Goal: Task Accomplishment & Management: Manage account settings

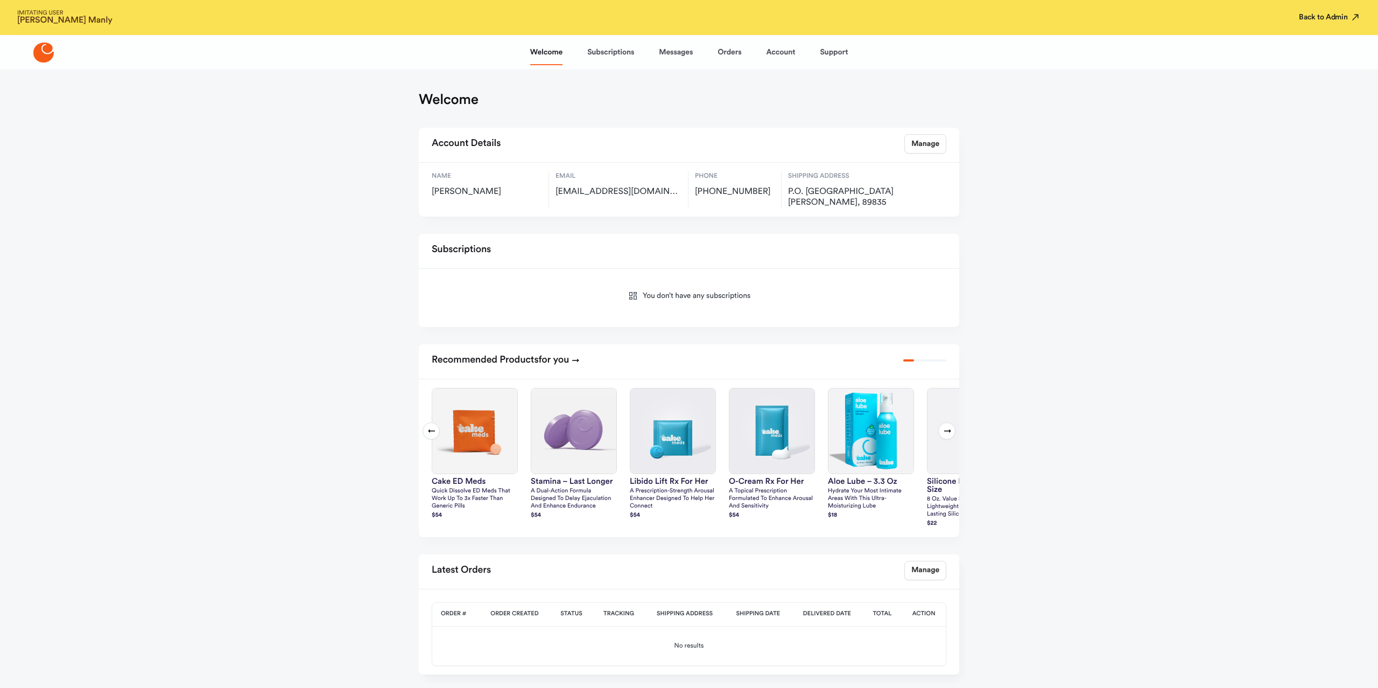
click at [1339, 17] on button "Back to Admin" at bounding box center [1330, 17] width 62 height 11
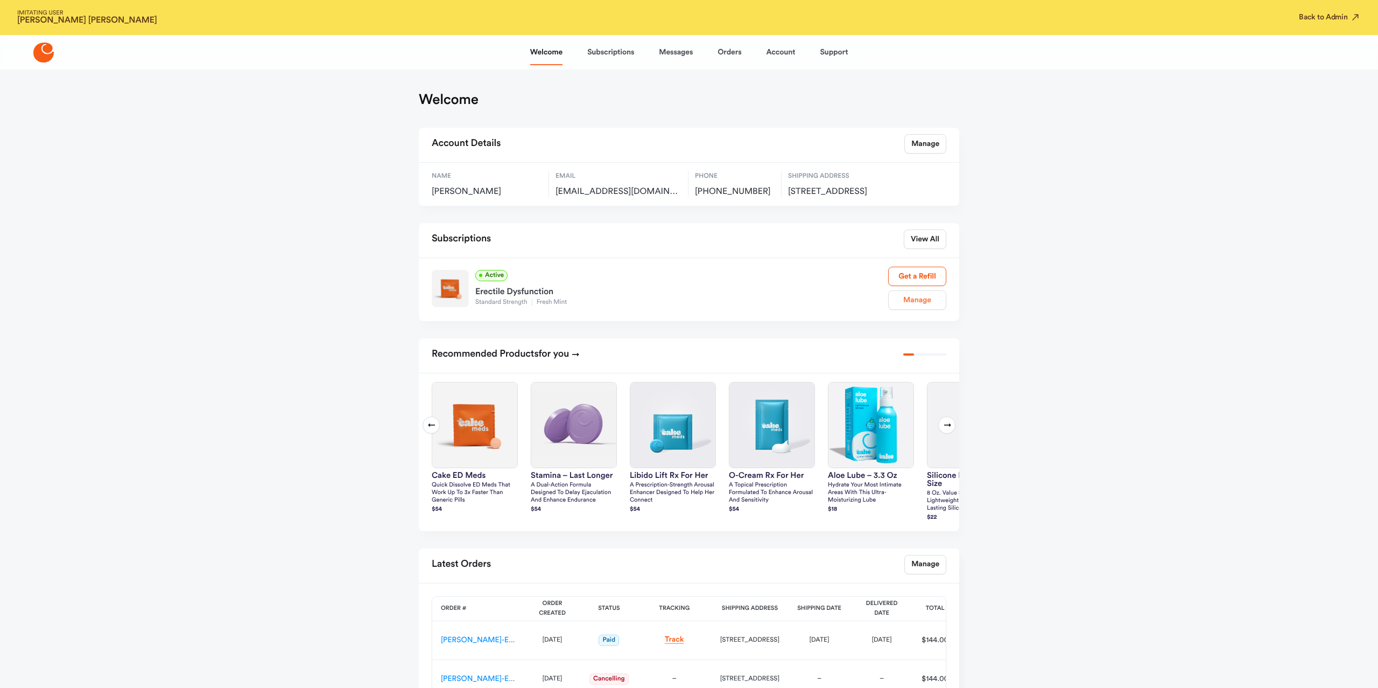
click at [901, 307] on link "Manage" at bounding box center [917, 299] width 58 height 19
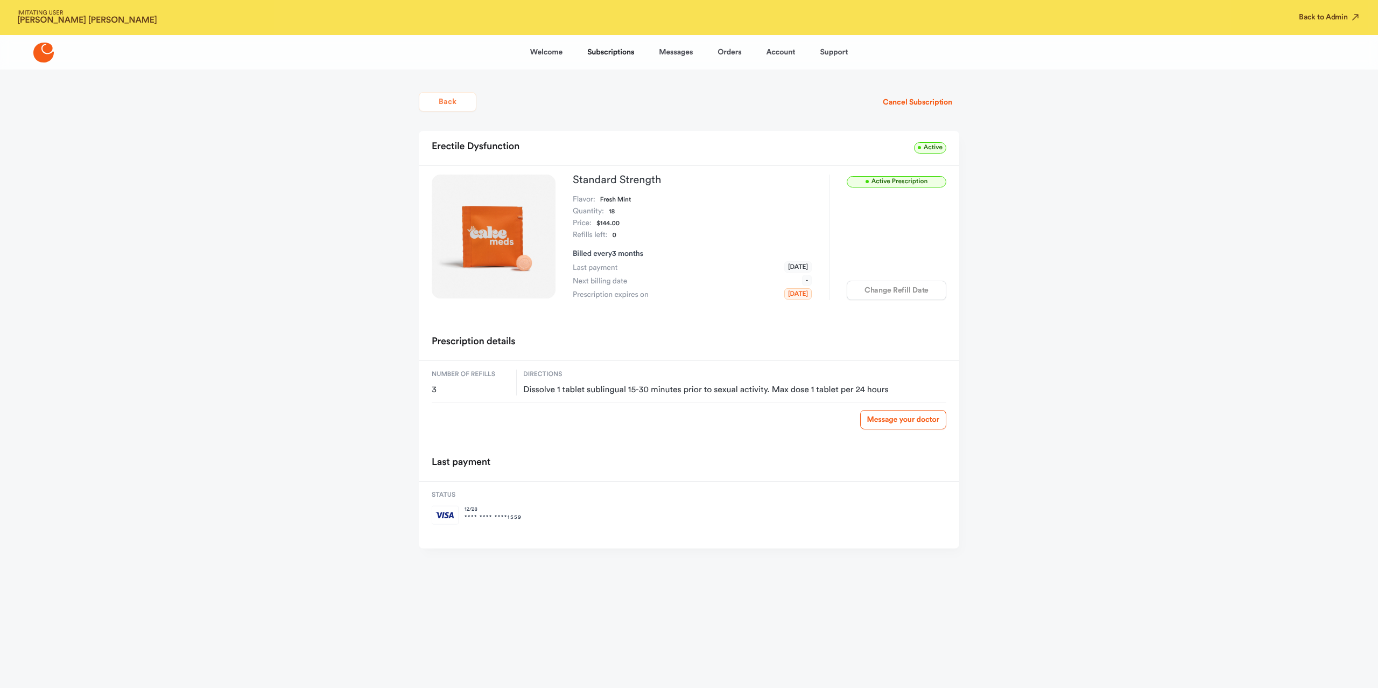
click at [448, 93] on button "Back" at bounding box center [448, 101] width 58 height 19
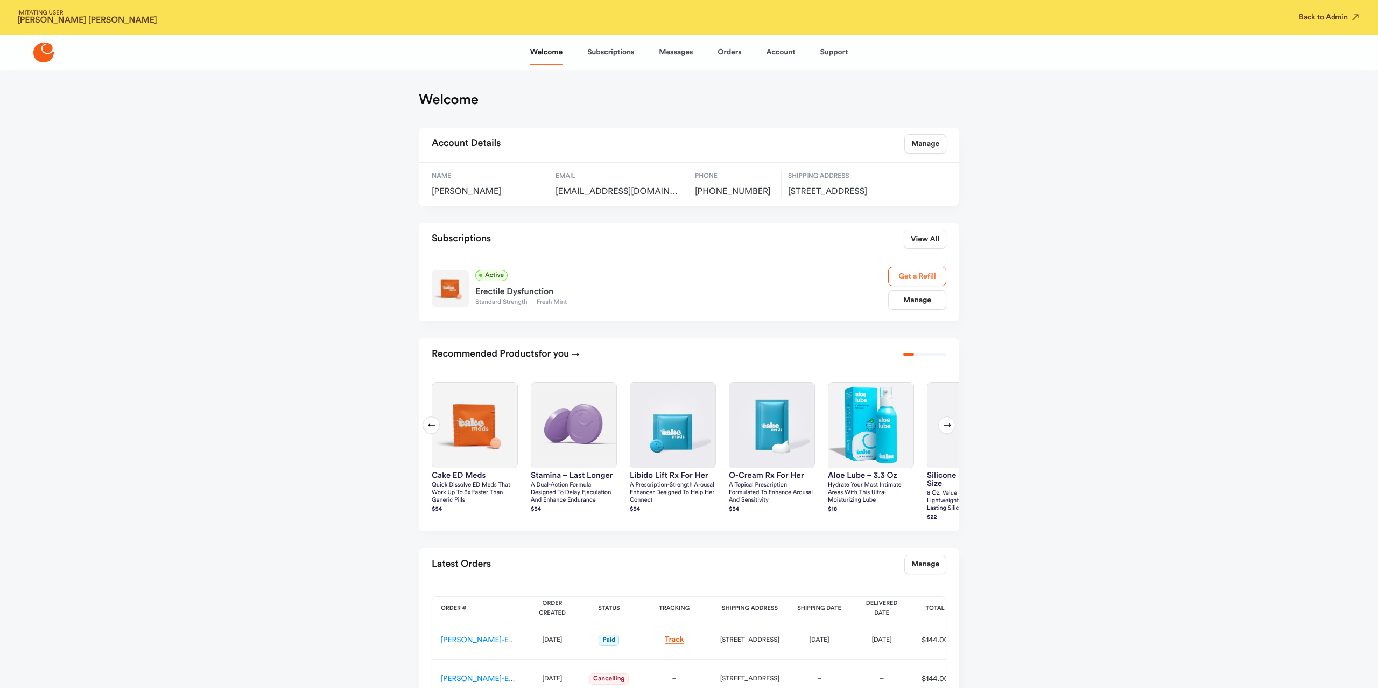
click at [908, 284] on link "Get a Refill" at bounding box center [917, 276] width 58 height 19
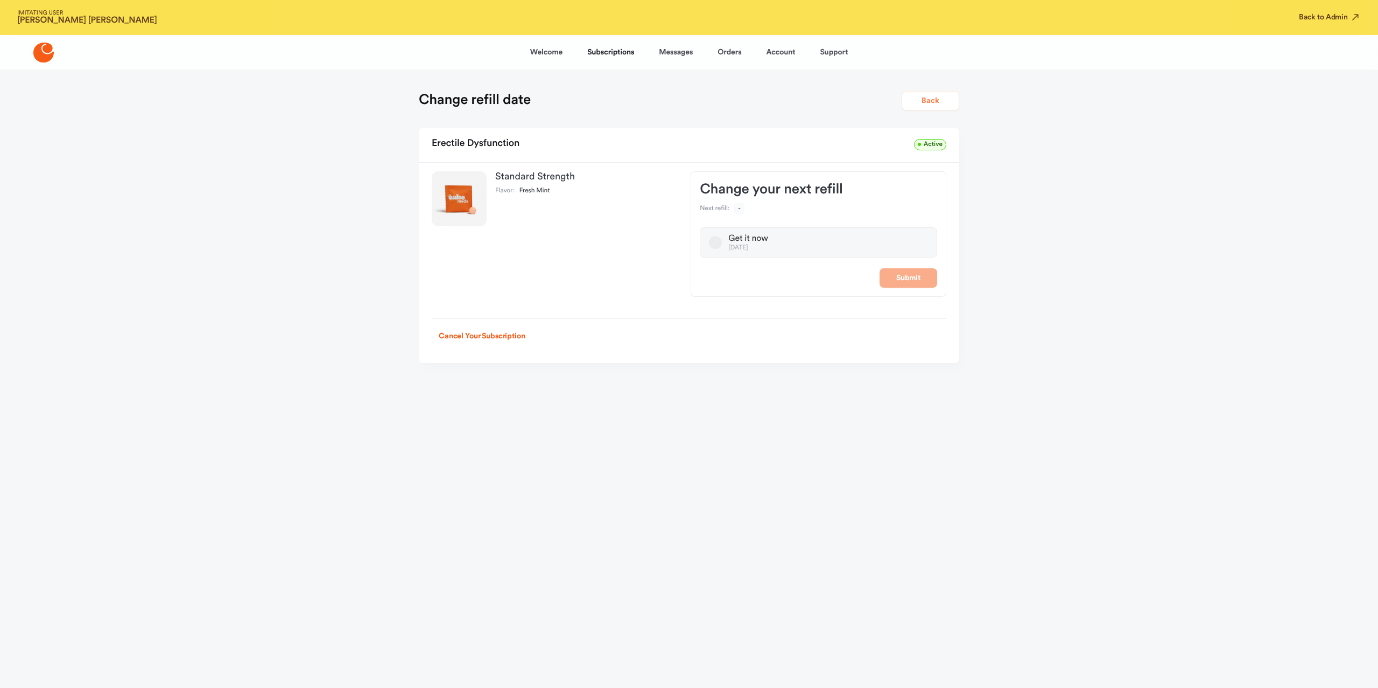
click at [948, 102] on button "Back" at bounding box center [931, 100] width 58 height 19
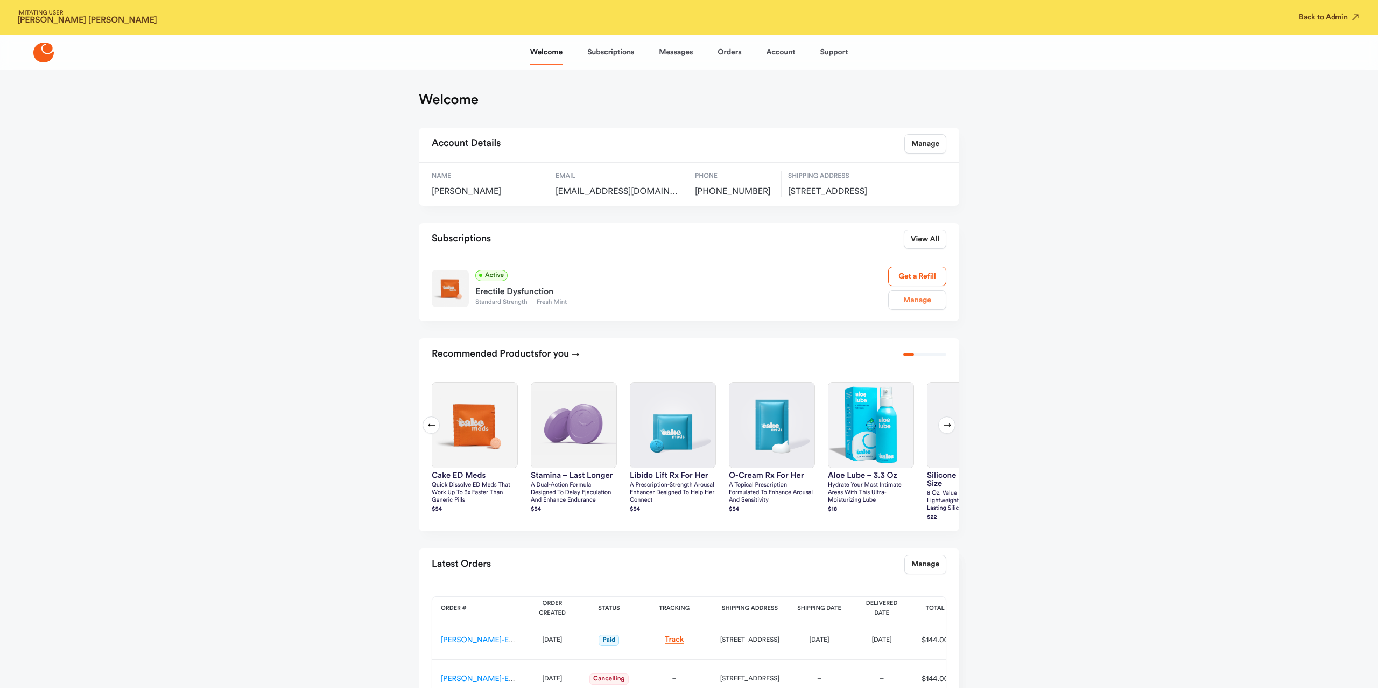
click at [905, 310] on link "Manage" at bounding box center [917, 299] width 58 height 19
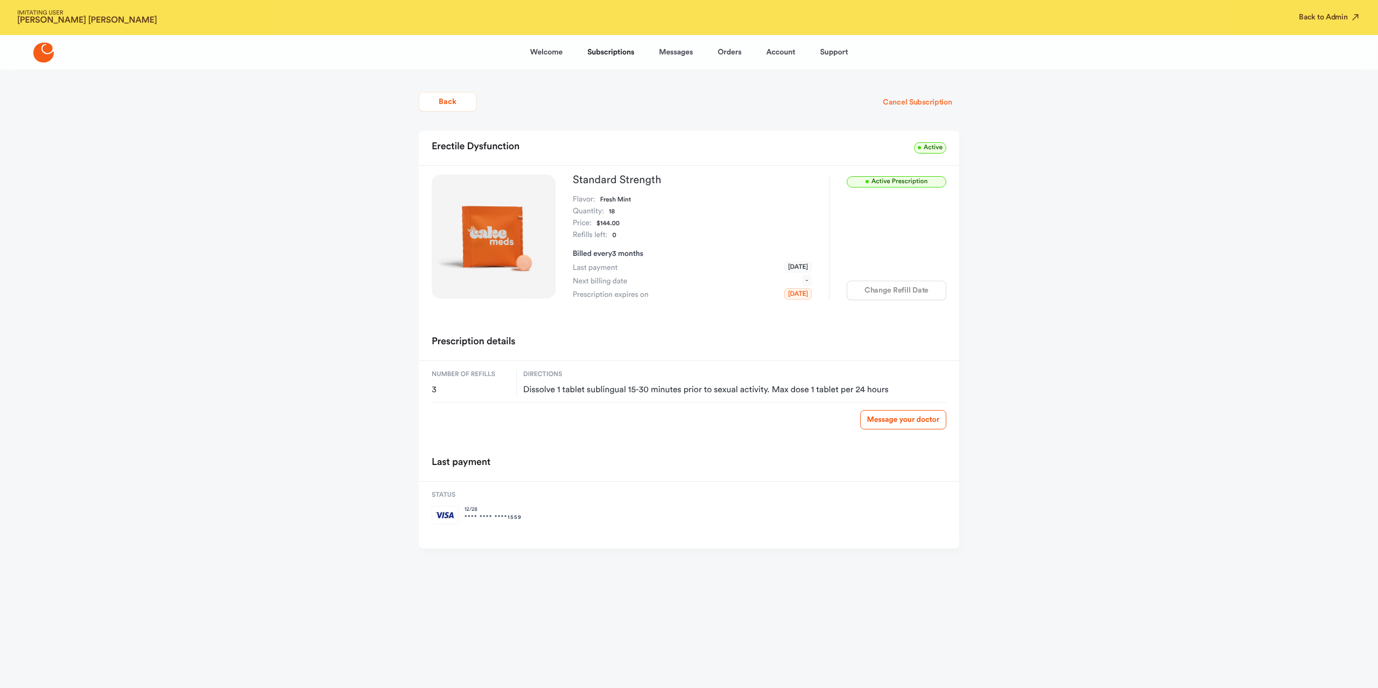
click at [941, 105] on button "Cancel Subscription" at bounding box center [917, 102] width 83 height 19
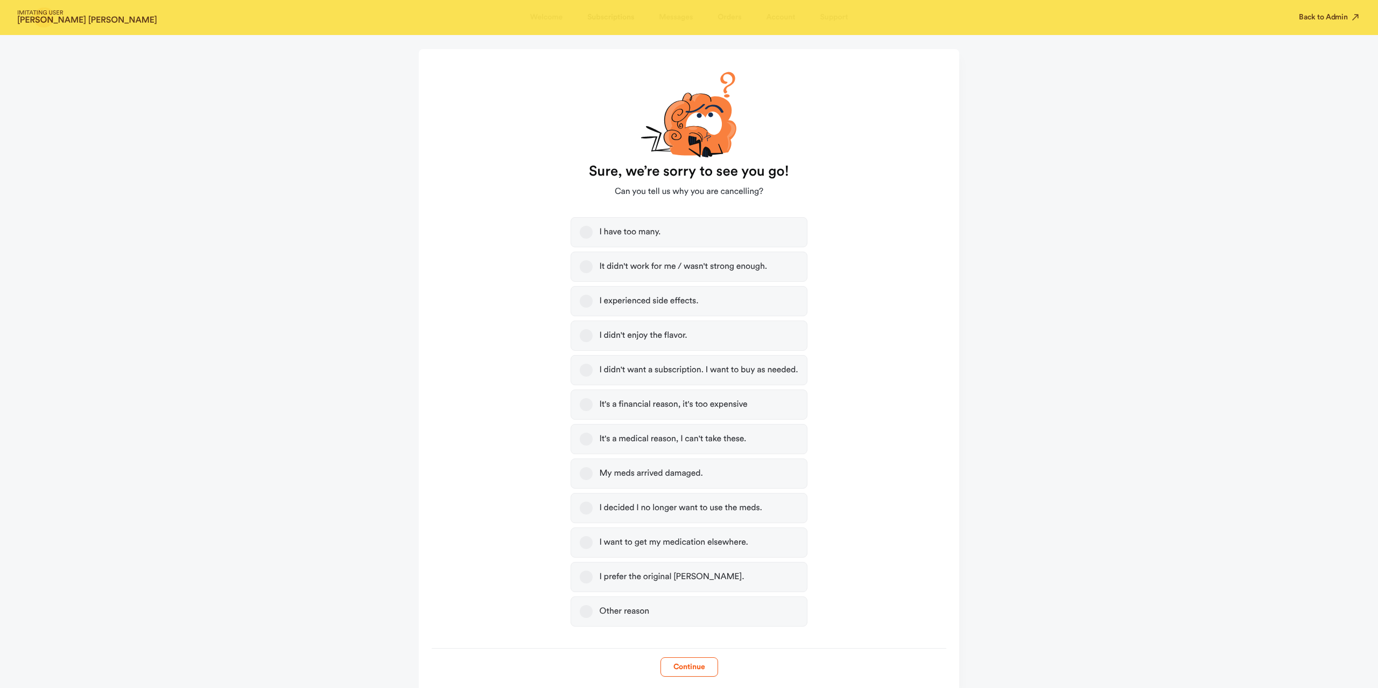
scroll to position [127, 0]
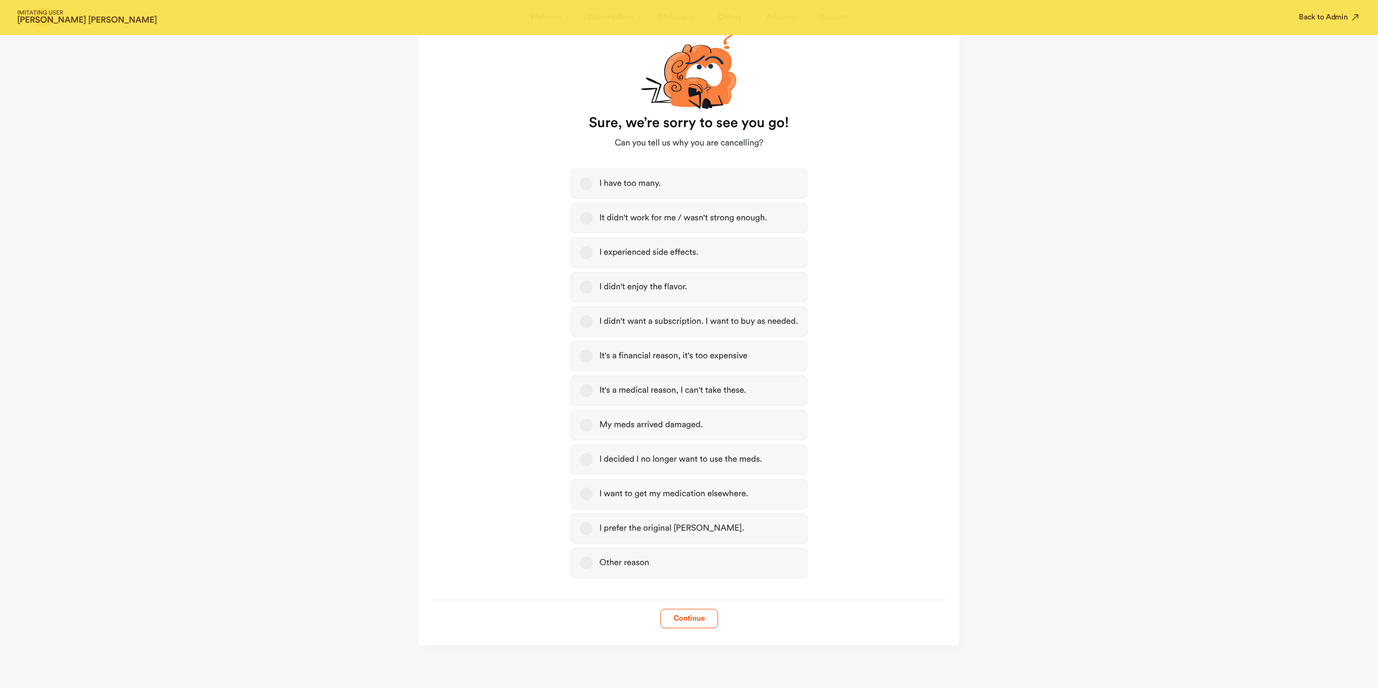
click at [669, 559] on label "Other reason" at bounding box center [689, 563] width 236 height 30
click at [593, 559] on button "Other reason" at bounding box center [586, 562] width 13 height 13
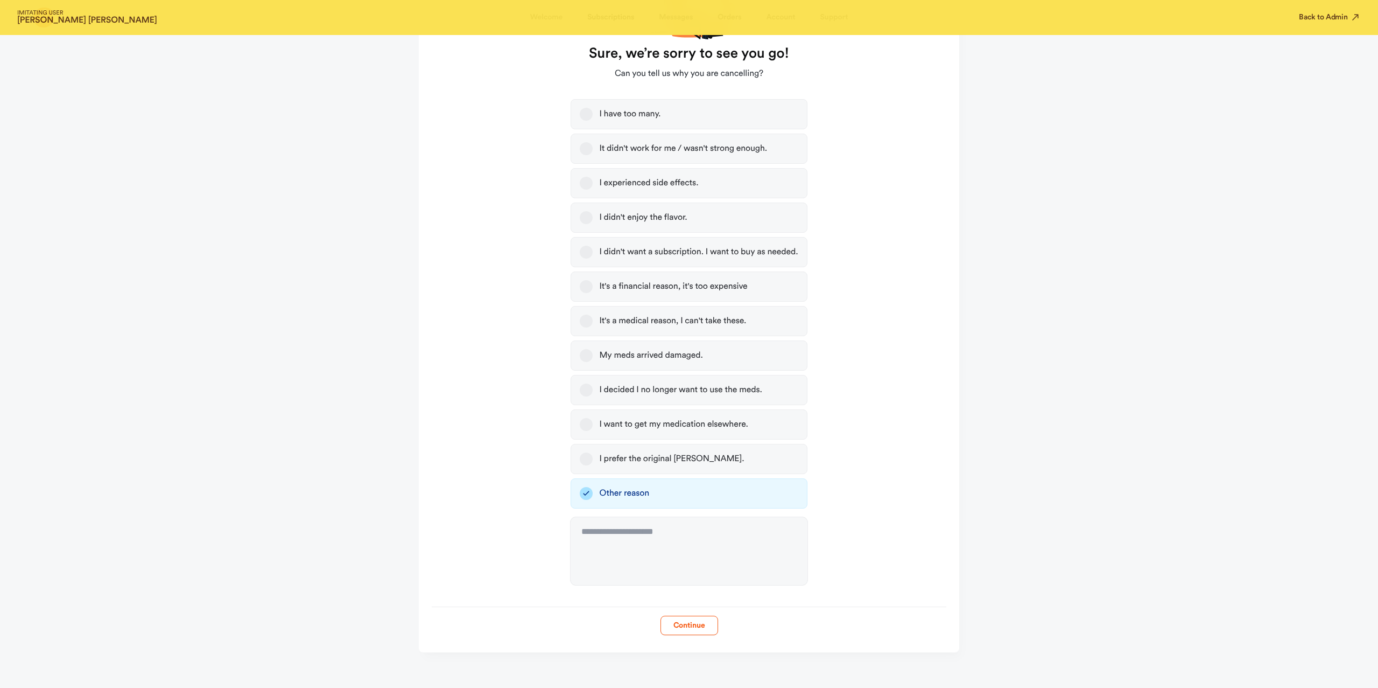
scroll to position [203, 0]
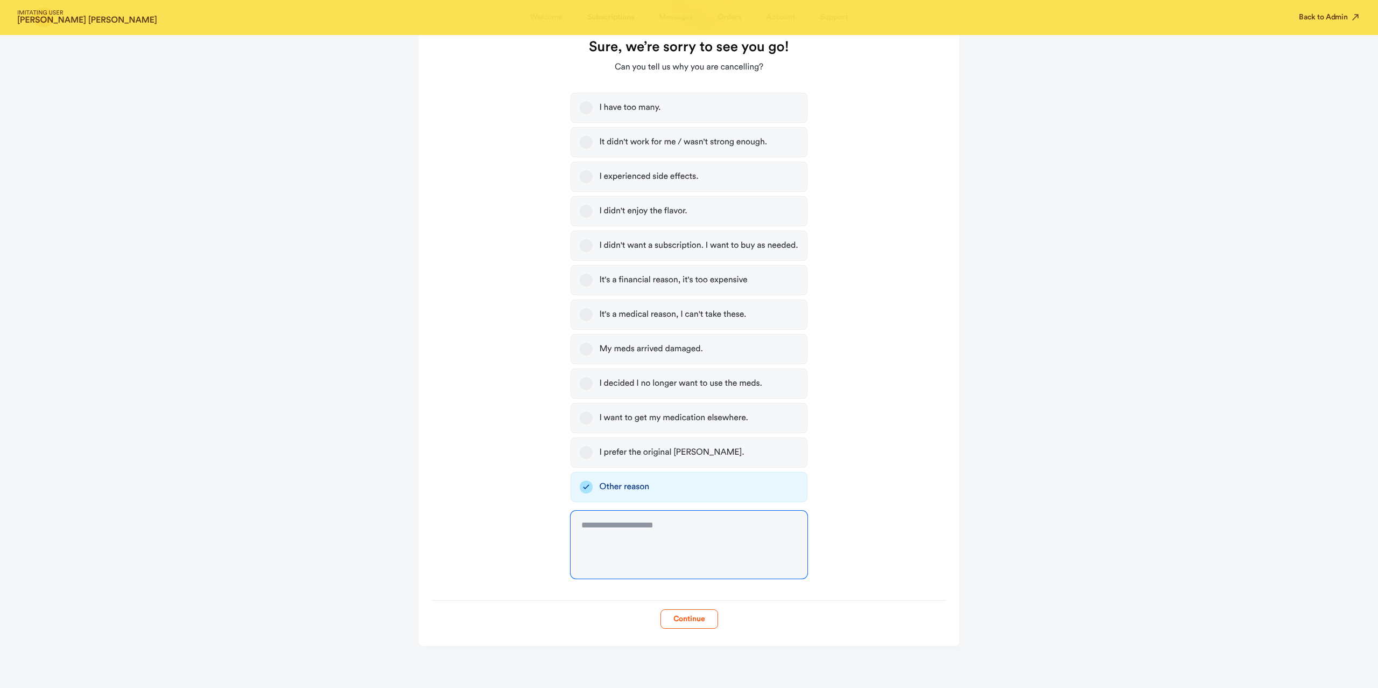
click at [669, 559] on textarea at bounding box center [689, 544] width 236 height 68
type textarea "*******"
click at [698, 615] on button "Continue" at bounding box center [690, 618] width 58 height 19
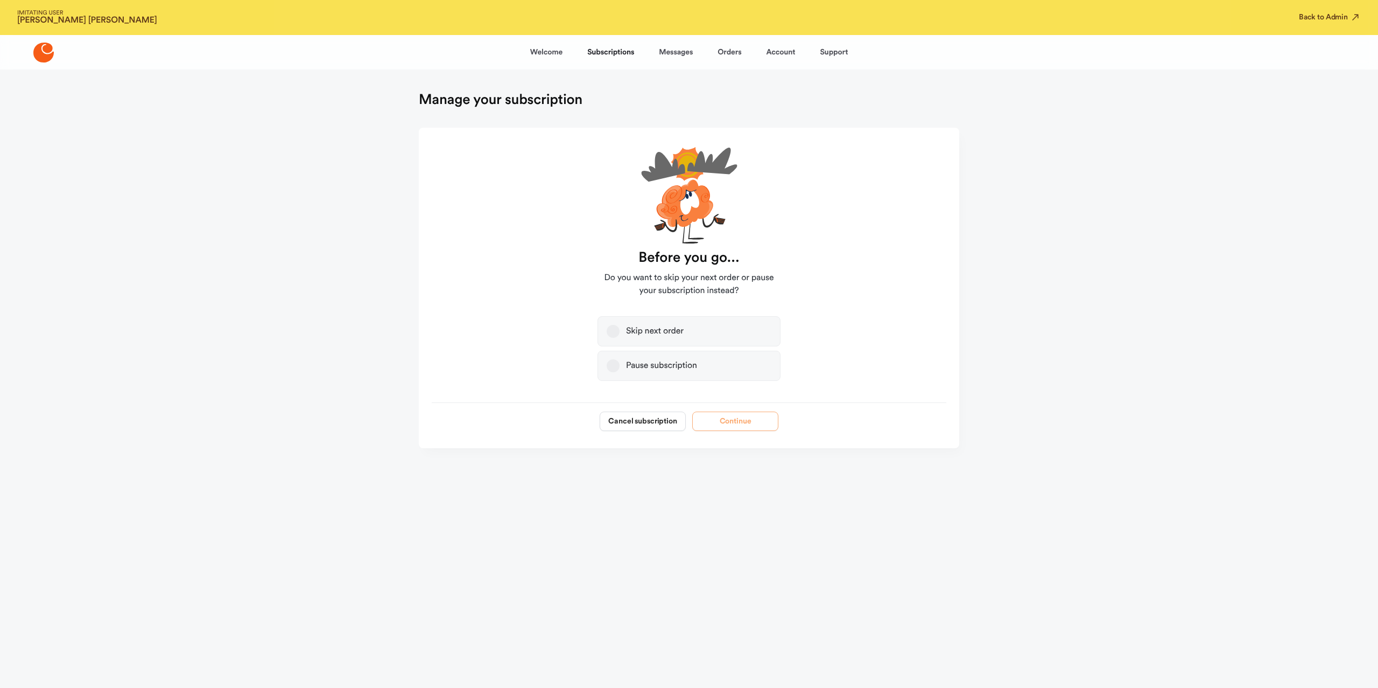
scroll to position [0, 0]
click at [663, 427] on button "Cancel subscription" at bounding box center [643, 420] width 86 height 19
